Goal: Task Accomplishment & Management: Manage account settings

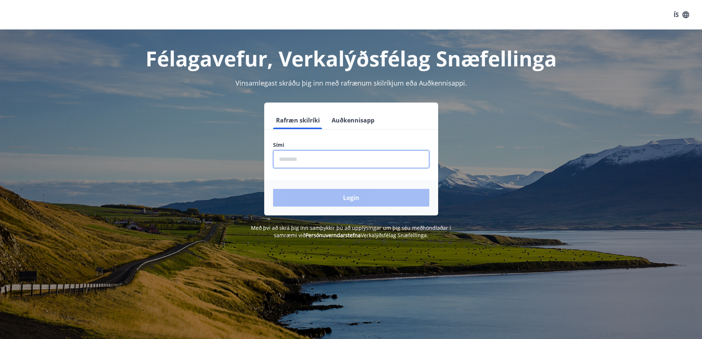
click at [314, 161] on input "phone" at bounding box center [351, 159] width 156 height 18
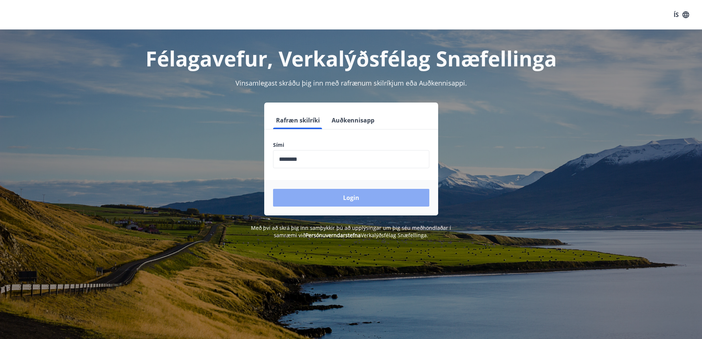
click at [347, 199] on button "Login" at bounding box center [351, 198] width 156 height 18
click at [375, 200] on button "Login" at bounding box center [351, 198] width 156 height 18
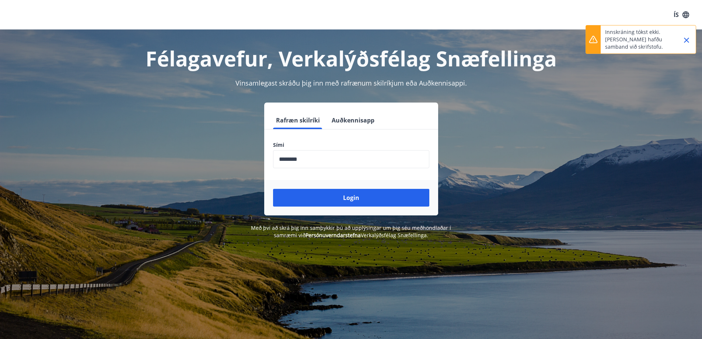
click at [313, 158] on input "phone" at bounding box center [351, 159] width 156 height 18
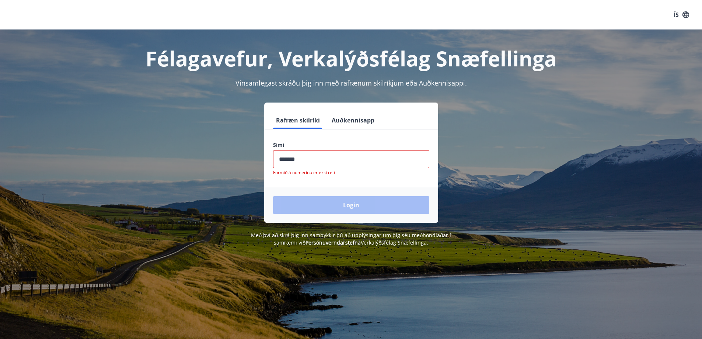
type input "********"
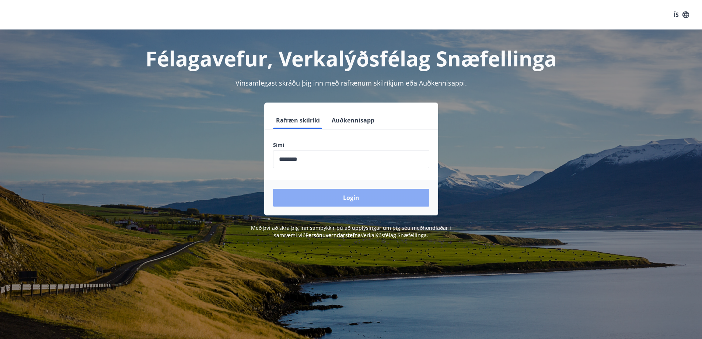
click at [343, 199] on button "Login" at bounding box center [351, 198] width 156 height 18
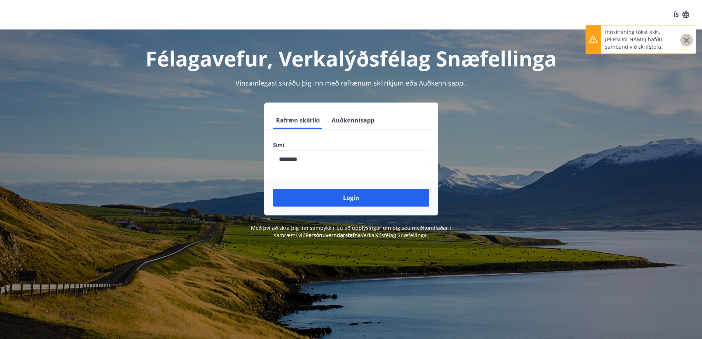
click at [687, 40] on icon "Close" at bounding box center [686, 40] width 5 height 5
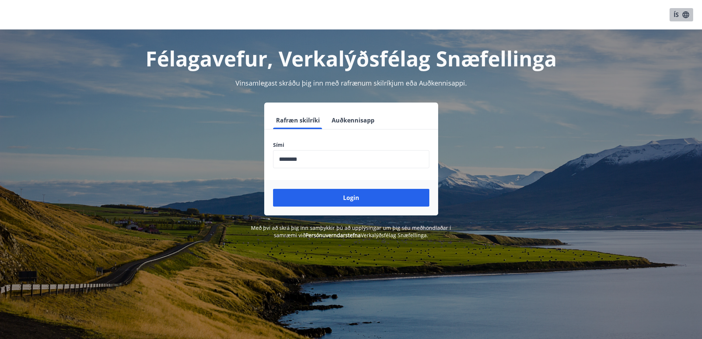
click at [676, 15] on button "ÍS" at bounding box center [681, 14] width 24 height 13
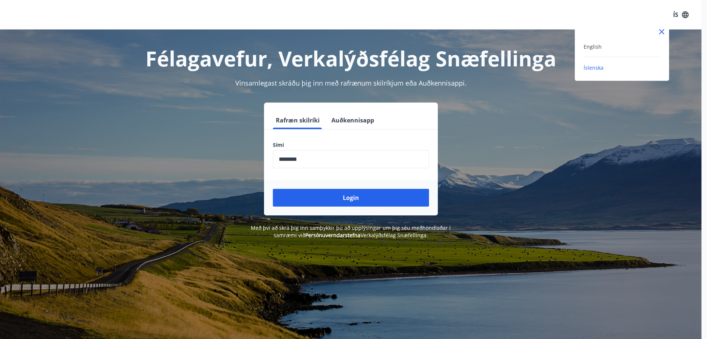
click at [594, 67] on span "Íslenska" at bounding box center [594, 67] width 20 height 7
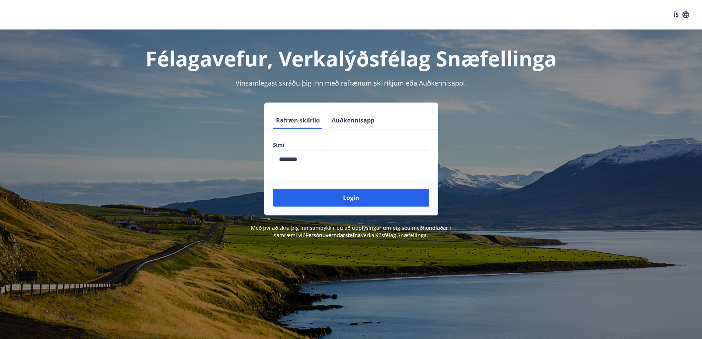
click at [689, 15] on icon "button" at bounding box center [686, 15] width 8 height 8
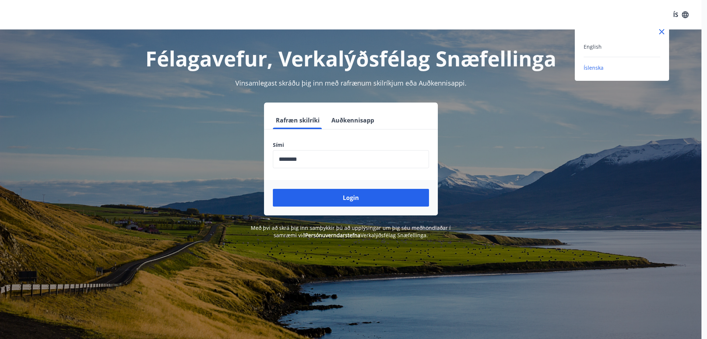
click at [664, 103] on div at bounding box center [353, 169] width 707 height 339
